Goal: Ask a question

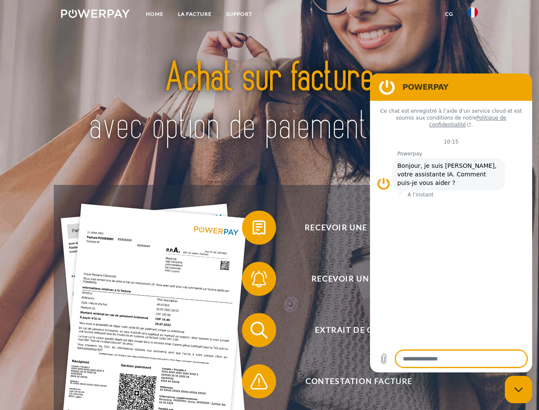
click at [95, 15] on img at bounding box center [95, 13] width 69 height 9
click at [473, 15] on img at bounding box center [473, 12] width 10 height 10
click at [449, 14] on link "CG" at bounding box center [449, 13] width 23 height 15
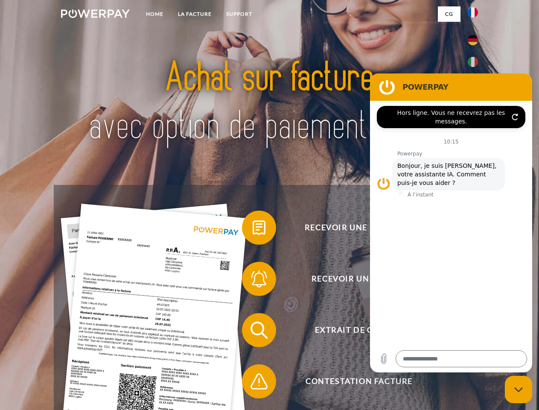
click at [253, 229] on span at bounding box center [246, 227] width 43 height 43
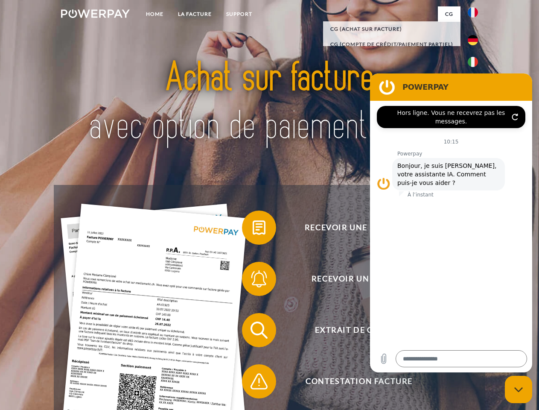
click at [253, 280] on span at bounding box center [246, 278] width 43 height 43
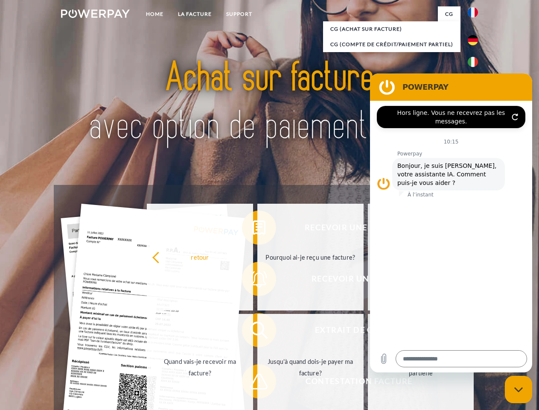
click at [257, 332] on link "Jusqu'à quand dois-je payer ma facture?" at bounding box center [310, 367] width 106 height 107
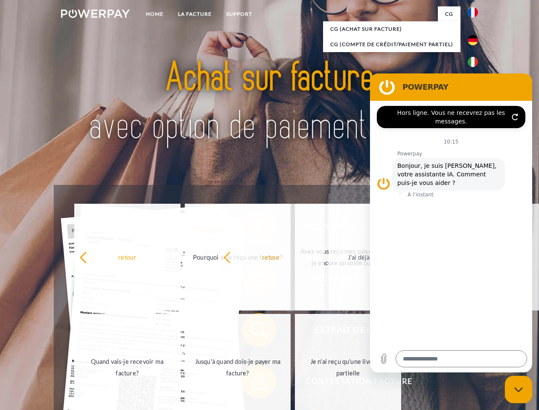
click at [253, 383] on span at bounding box center [246, 381] width 43 height 43
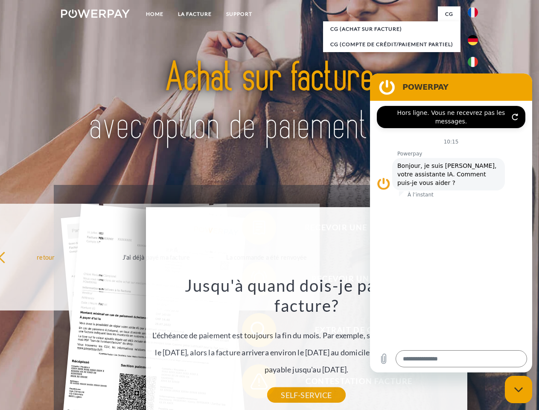
click at [519, 389] on icon "Fermer la fenêtre de messagerie" at bounding box center [518, 390] width 9 height 6
type textarea "*"
